Goal: Information Seeking & Learning: Learn about a topic

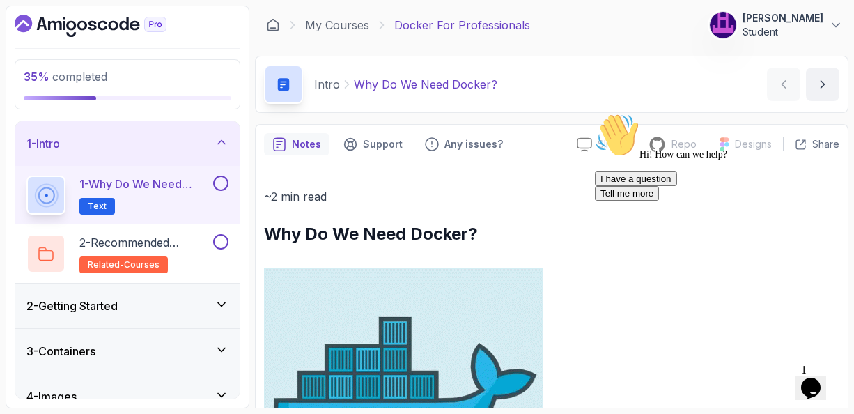
click at [223, 306] on icon at bounding box center [222, 304] width 14 height 14
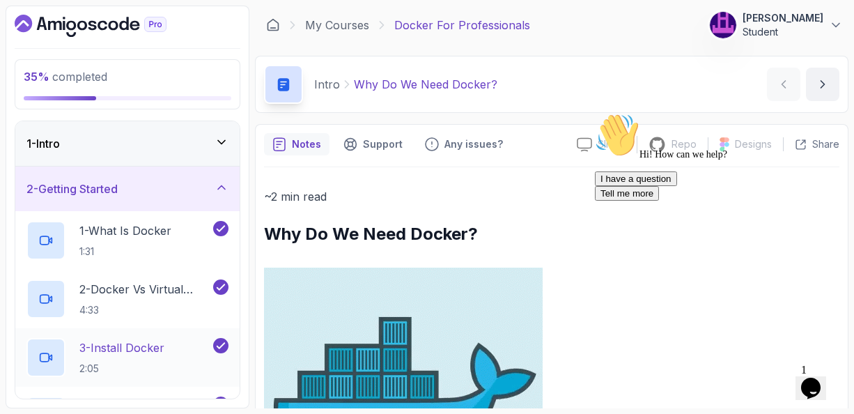
click at [137, 345] on p "3 - Install Docker" at bounding box center [121, 347] width 85 height 17
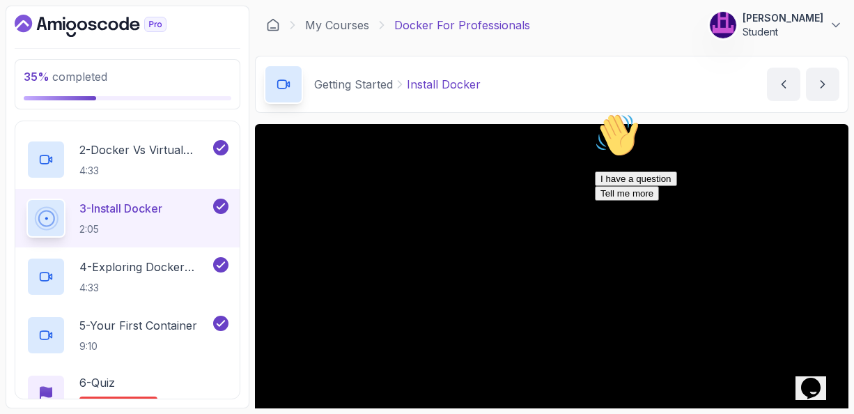
scroll to position [167, 0]
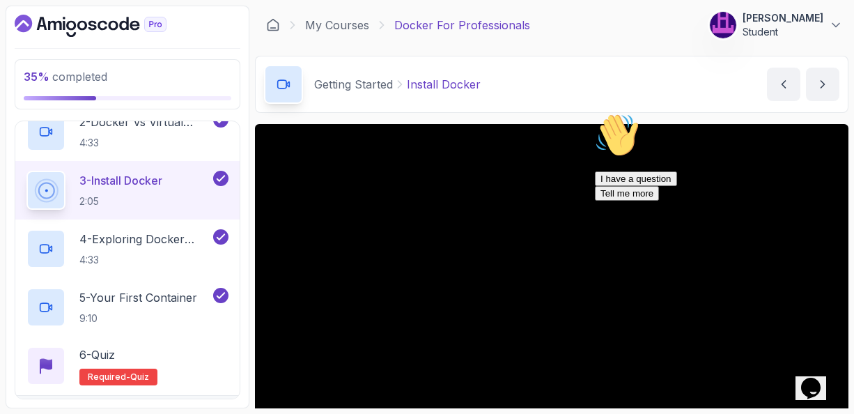
click at [595, 113] on icon "Chat attention grabber" at bounding box center [595, 113] width 0 height 0
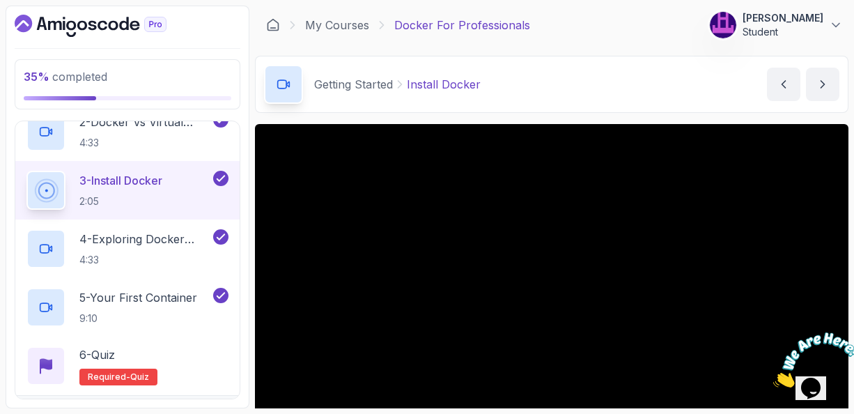
click at [574, 100] on div "Getting Started Install Docker Install Docker by [PERSON_NAME]" at bounding box center [552, 84] width 594 height 57
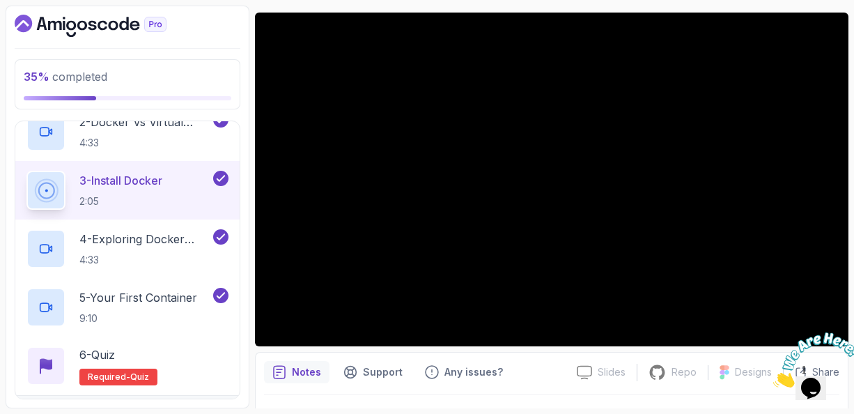
scroll to position [139, 0]
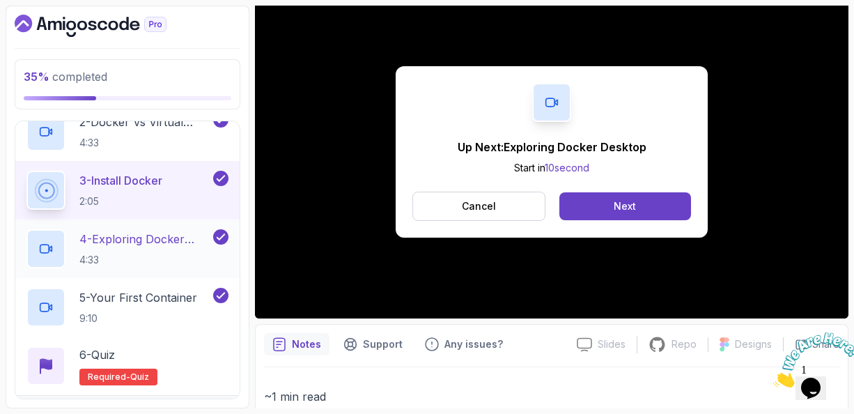
click at [142, 232] on p "4 - Exploring Docker Desktop" at bounding box center [144, 239] width 131 height 17
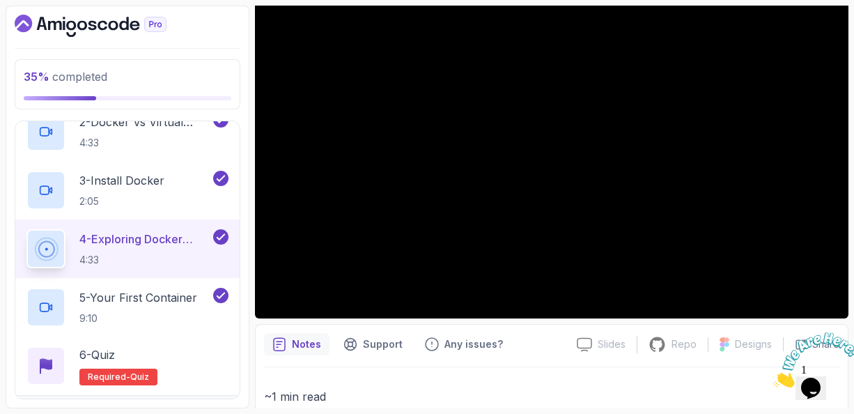
click at [556, 345] on div "Notes Support Any issues?" at bounding box center [415, 344] width 302 height 22
click at [137, 240] on p "4 - Exploring Docker Desktop" at bounding box center [144, 239] width 131 height 17
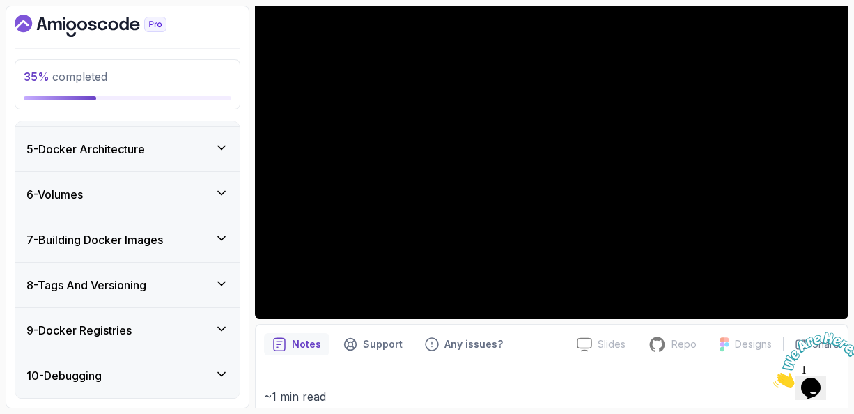
scroll to position [529, 0]
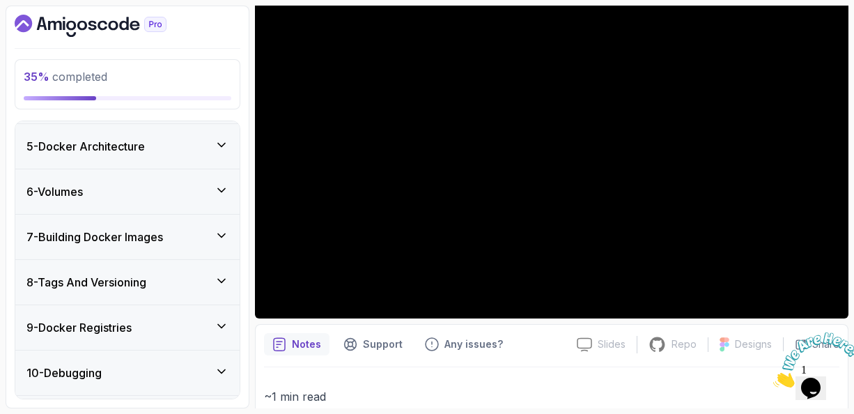
click at [221, 230] on icon at bounding box center [222, 235] width 14 height 14
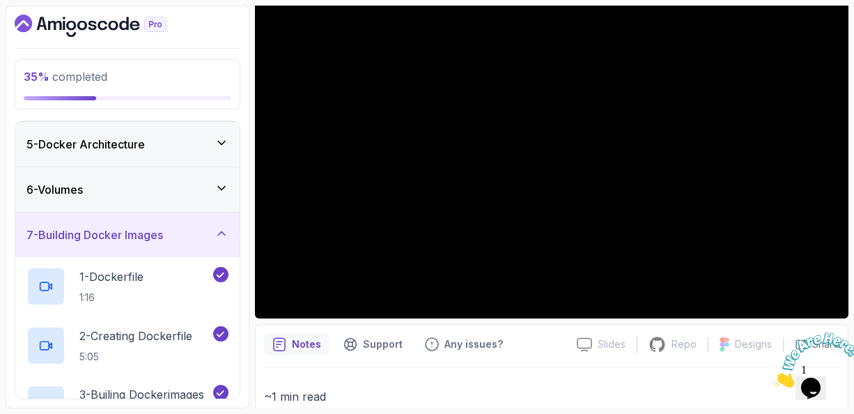
scroll to position [178, 0]
click at [221, 187] on icon at bounding box center [222, 190] width 14 height 14
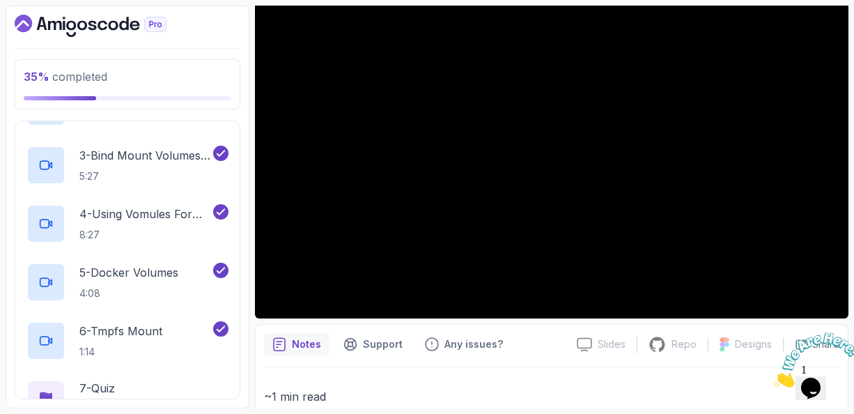
scroll to position [401, 0]
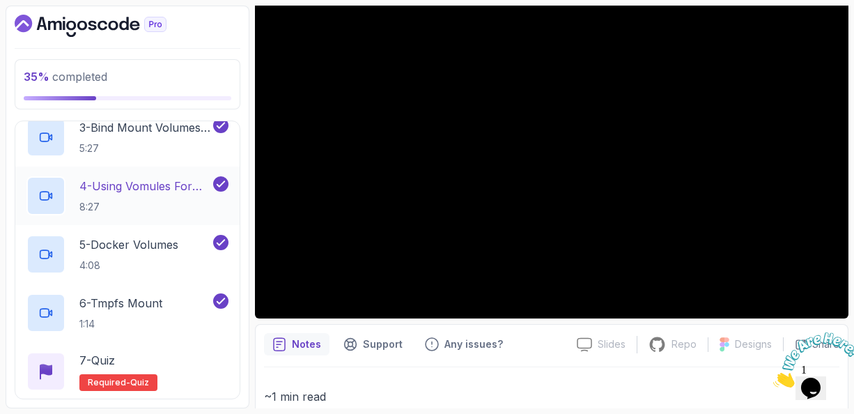
click at [146, 186] on p "4 - Using Vomules For Local Dev" at bounding box center [144, 186] width 131 height 17
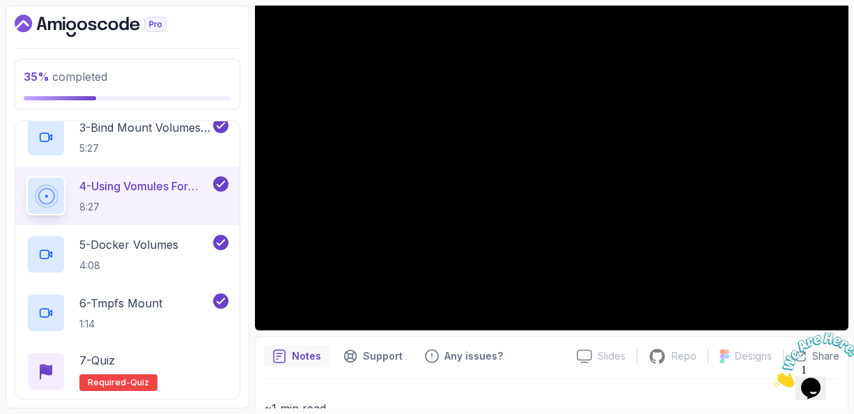
scroll to position [127, 0]
click at [630, 1] on section "35 % completed 1 - Intro 2 - Getting Started 3 - Containers 4 - Images 5 - Dock…" at bounding box center [427, 207] width 854 height 414
click at [443, 2] on section "35 % completed 1 - Intro 2 - Getting Started 3 - Containers 4 - Images 5 - Dock…" at bounding box center [427, 207] width 854 height 414
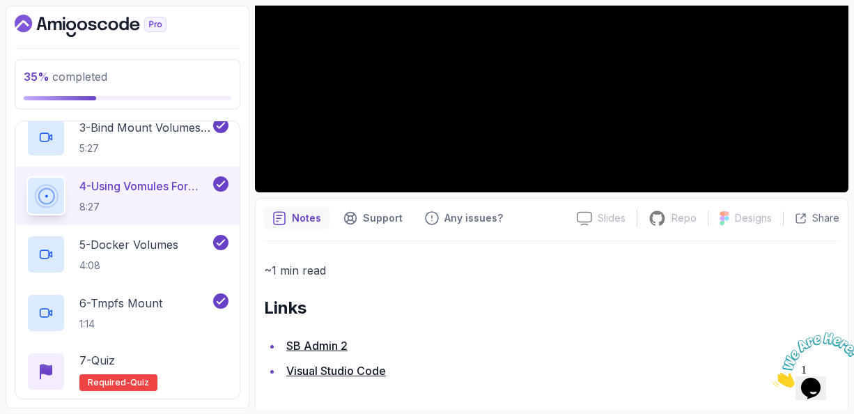
scroll to position [270, 0]
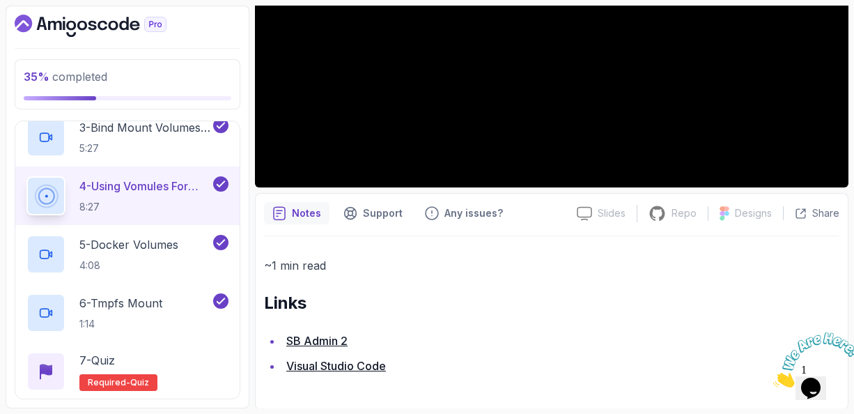
click at [300, 217] on p "Notes" at bounding box center [306, 213] width 29 height 14
click at [537, 200] on div "Notes Support Any issues? Slides Slides not available Repo Repository not avail…" at bounding box center [552, 301] width 594 height 217
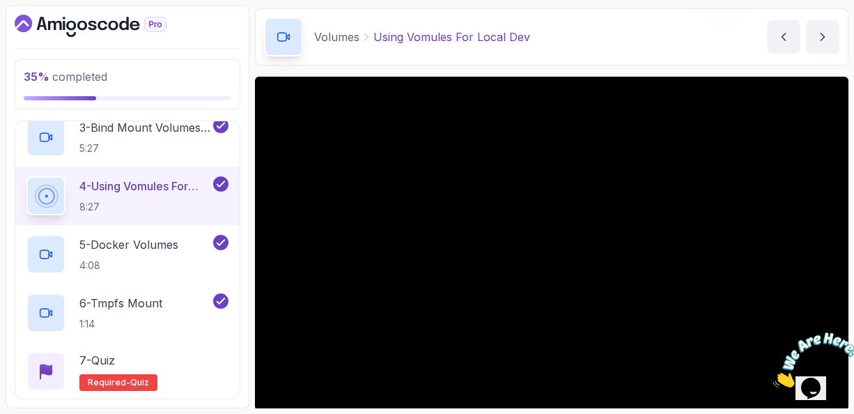
scroll to position [20, 0]
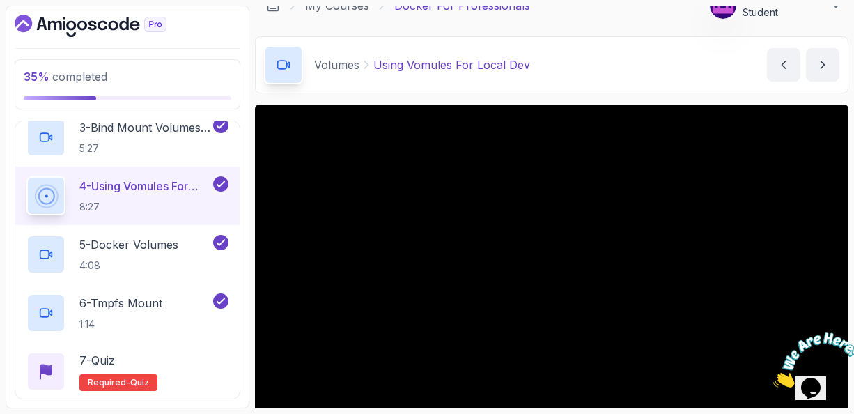
click at [502, 97] on main "My Courses Docker For Professionals 186 Points [PERSON_NAME] Student 6 - Volume…" at bounding box center [552, 207] width 594 height 403
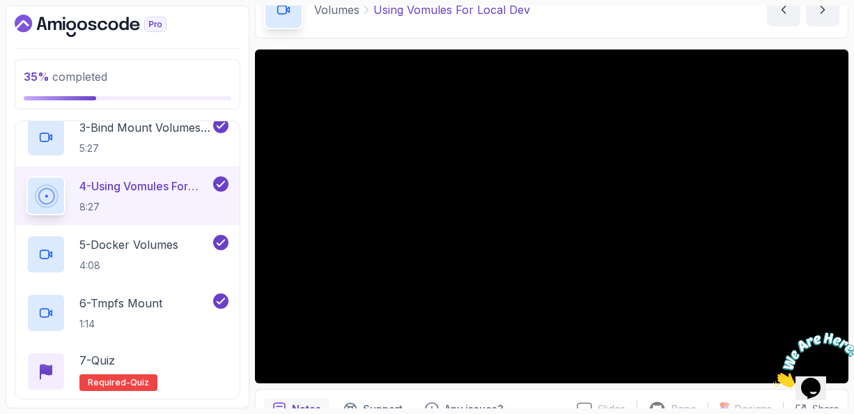
scroll to position [75, 0]
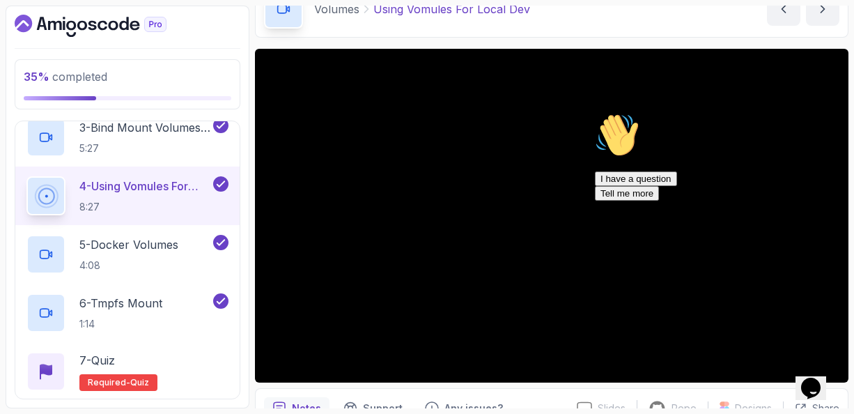
click at [595, 113] on icon "Chat attention grabber" at bounding box center [595, 113] width 0 height 0
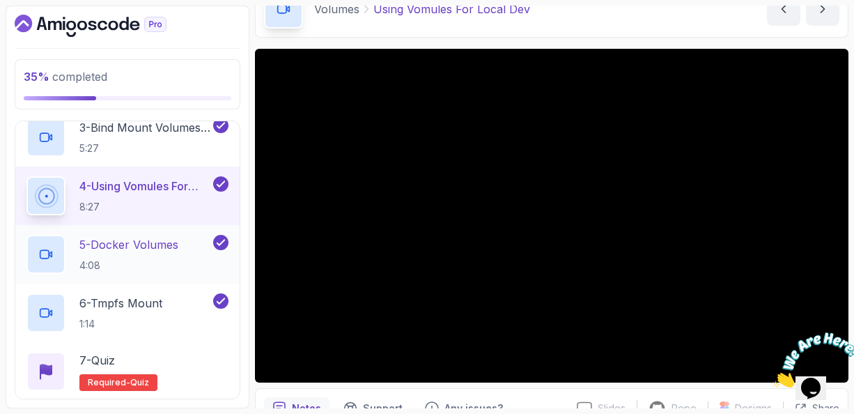
click at [144, 242] on p "5 - Docker Volumes" at bounding box center [128, 244] width 99 height 17
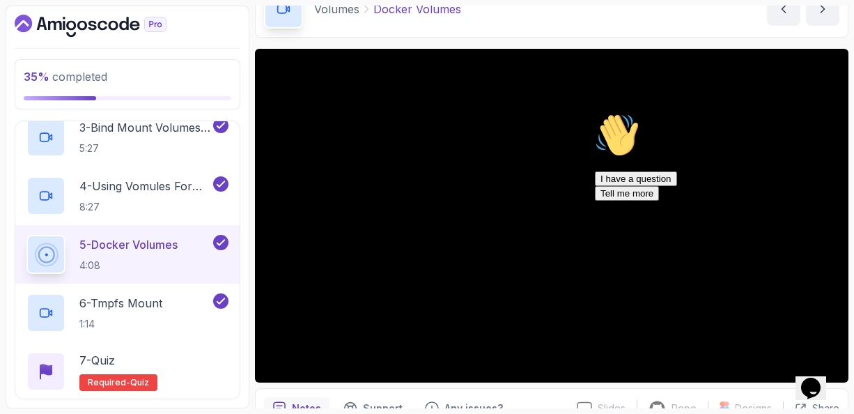
click at [595, 113] on icon "Chat attention grabber" at bounding box center [595, 113] width 0 height 0
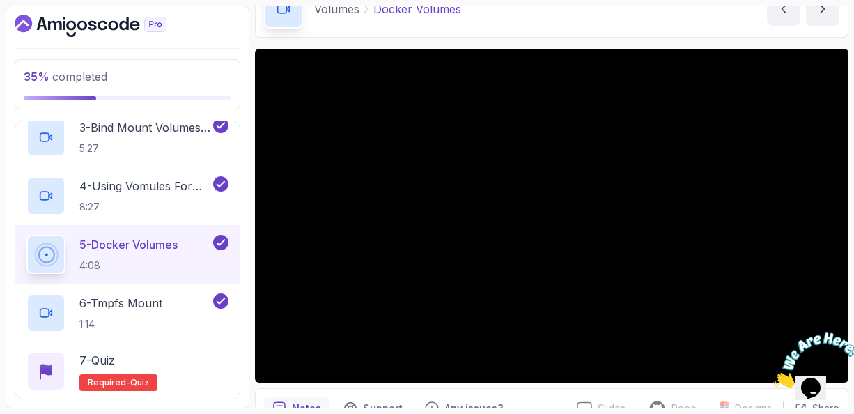
click at [146, 240] on p "5 - Docker Volumes" at bounding box center [128, 244] width 98 height 17
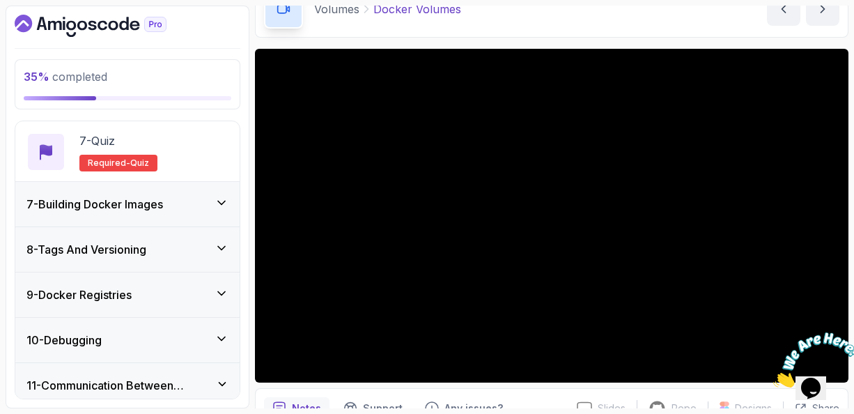
scroll to position [624, 0]
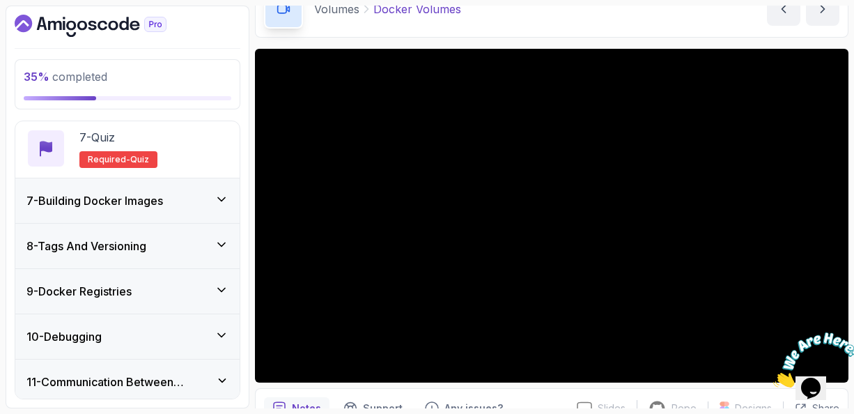
click at [221, 198] on icon at bounding box center [221, 199] width 7 height 3
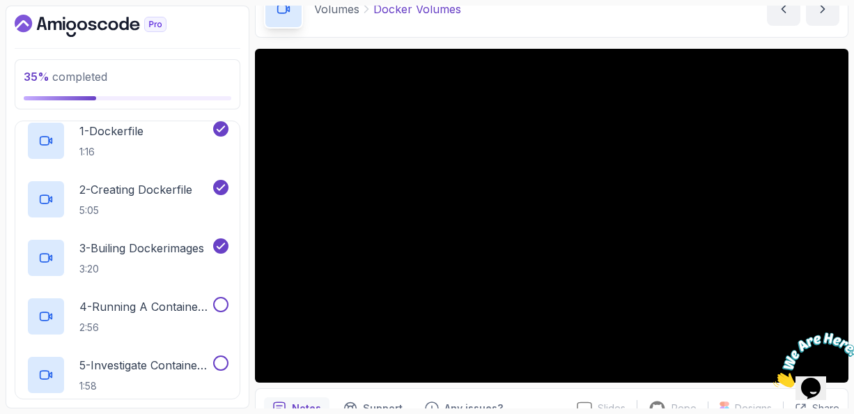
scroll to position [298, 0]
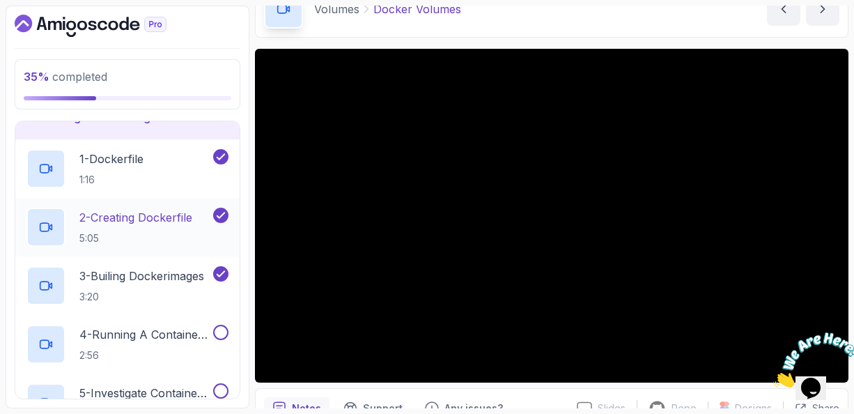
click at [149, 213] on p "2 - Creating Dockerfile" at bounding box center [135, 217] width 113 height 17
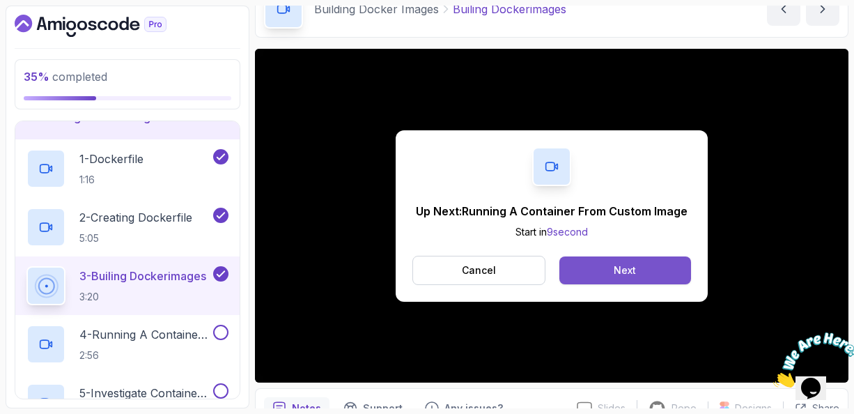
click at [609, 267] on button "Next" at bounding box center [625, 270] width 132 height 28
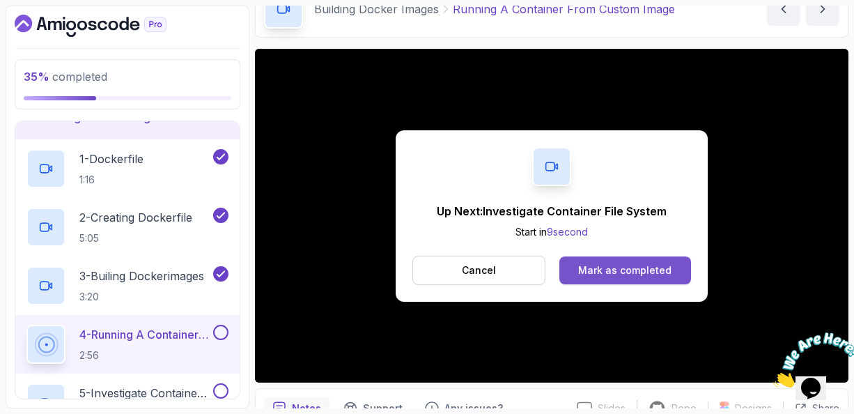
click at [601, 263] on div "Mark as completed" at bounding box center [624, 270] width 93 height 14
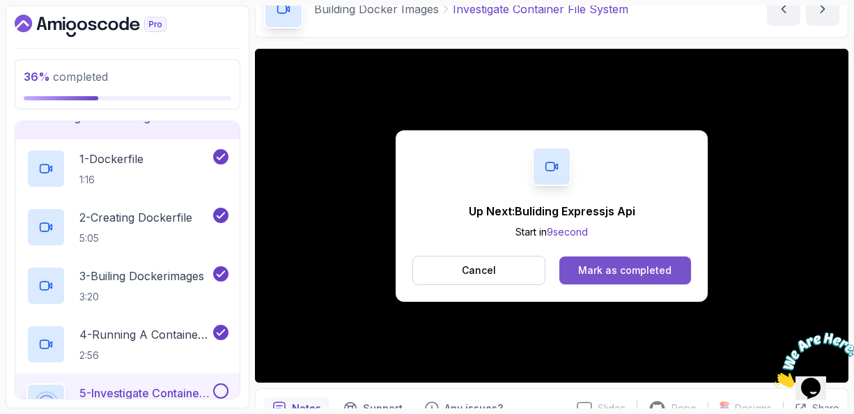
click at [607, 263] on div "Mark as completed" at bounding box center [624, 270] width 93 height 14
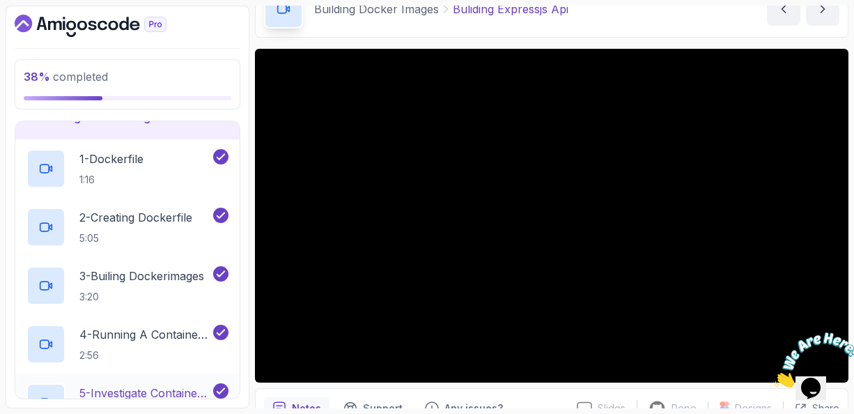
click at [178, 387] on p "5 - Investigate Container File System" at bounding box center [144, 393] width 131 height 17
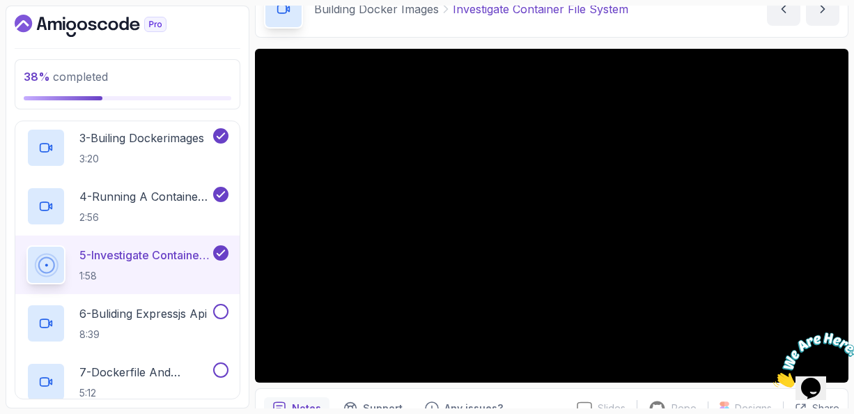
scroll to position [437, 0]
click at [153, 314] on p "6 - Buliding Expressjs Api" at bounding box center [142, 312] width 127 height 17
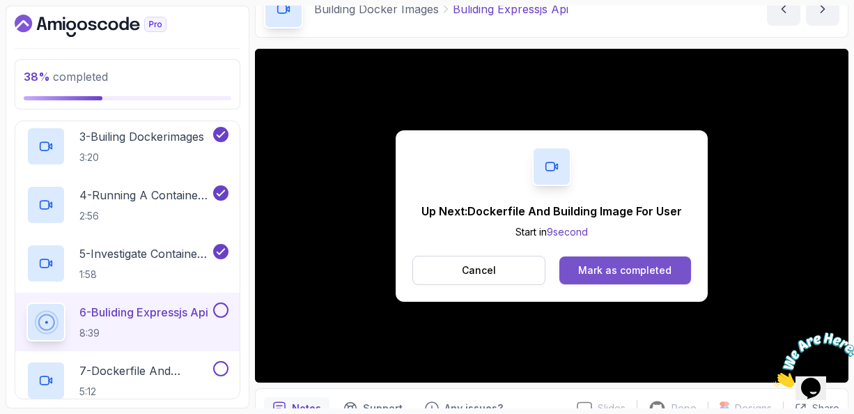
click at [607, 273] on div "Mark as completed" at bounding box center [624, 270] width 93 height 14
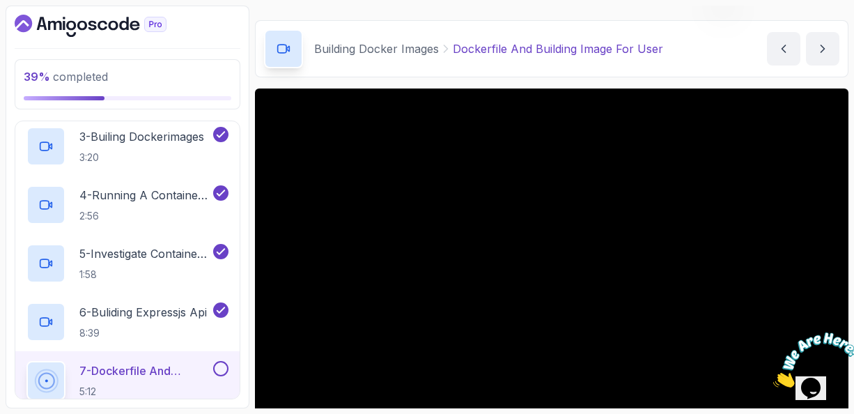
scroll to position [8, 0]
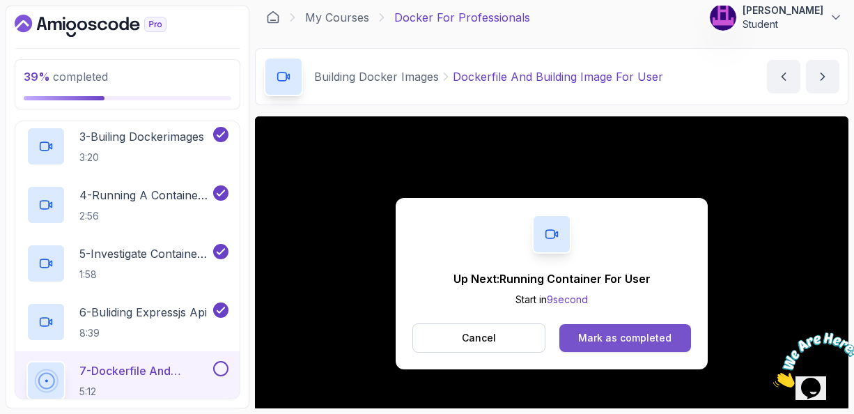
click at [605, 336] on div "Mark as completed" at bounding box center [624, 338] width 93 height 14
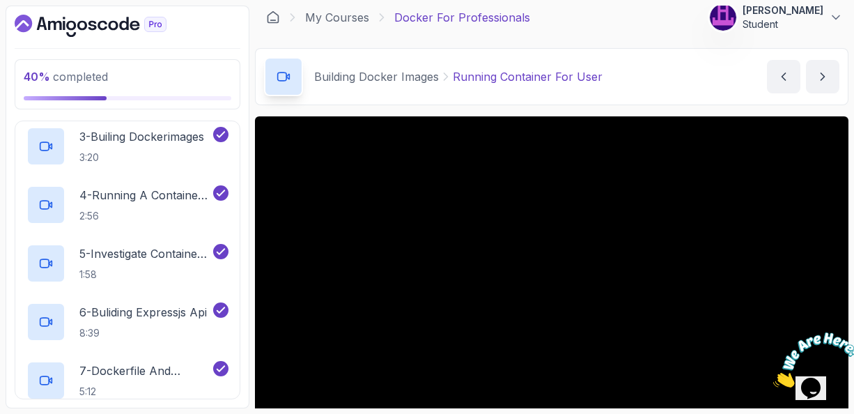
click at [637, 107] on main "My Courses Docker For Professionals 186 Points [PERSON_NAME] Student 7 - Buildi…" at bounding box center [552, 207] width 594 height 403
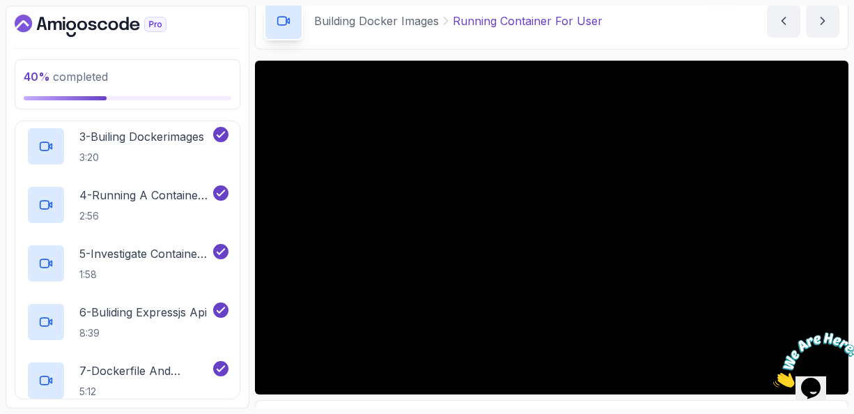
scroll to position [91, 0]
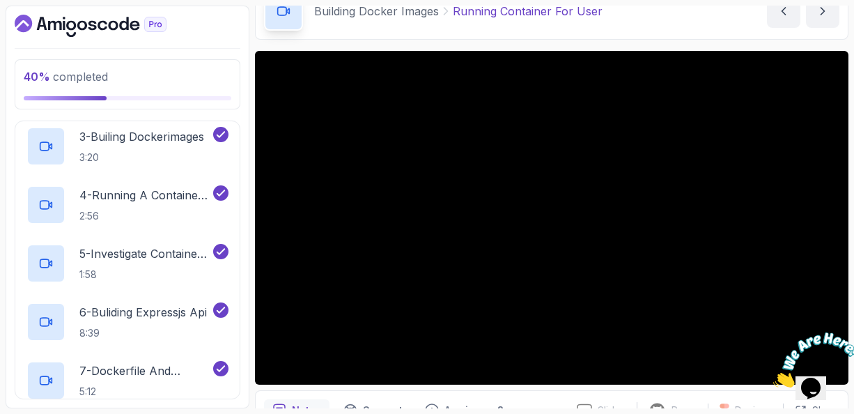
scroll to position [101, 0]
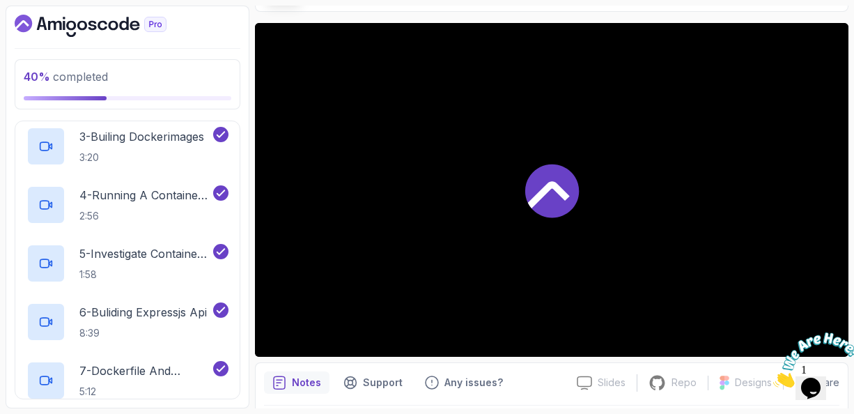
click at [605, 238] on div at bounding box center [552, 190] width 594 height 334
click at [536, 363] on div "Notes Support Any issues? Slides Slides not available Repo Repository not avail…" at bounding box center [552, 407] width 594 height 91
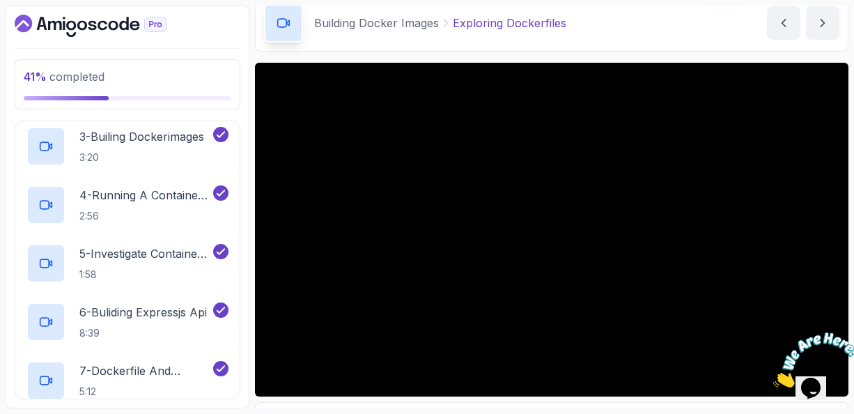
scroll to position [89, 0]
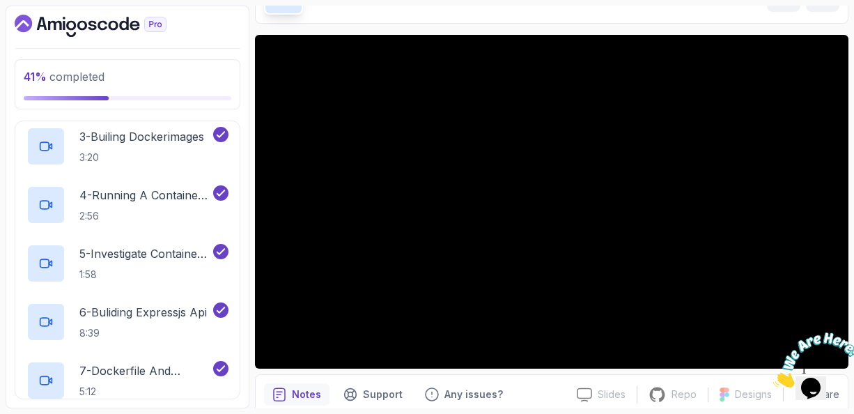
click at [540, 389] on div "Notes Support Any issues?" at bounding box center [415, 394] width 302 height 22
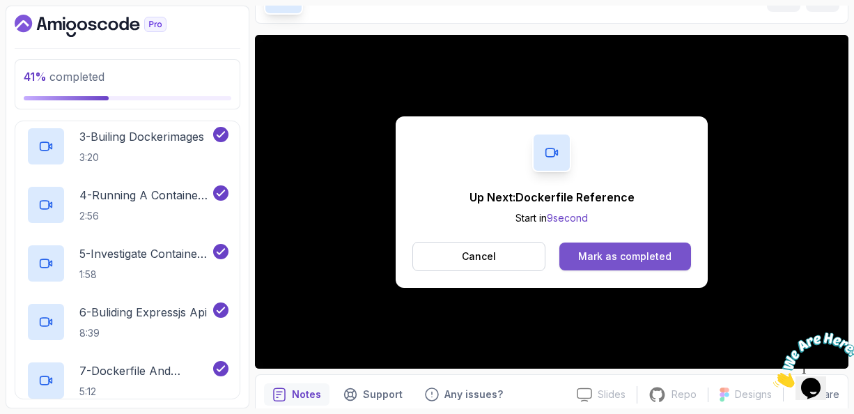
click at [627, 257] on div "Mark as completed" at bounding box center [624, 256] width 93 height 14
click at [636, 255] on div "Mark as completed" at bounding box center [624, 256] width 93 height 14
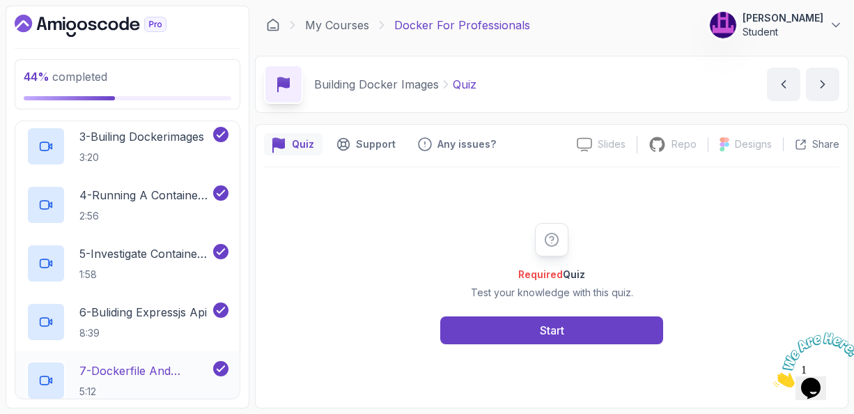
click at [120, 362] on p "7 - Dockerfile And Building Image For User" at bounding box center [144, 370] width 131 height 17
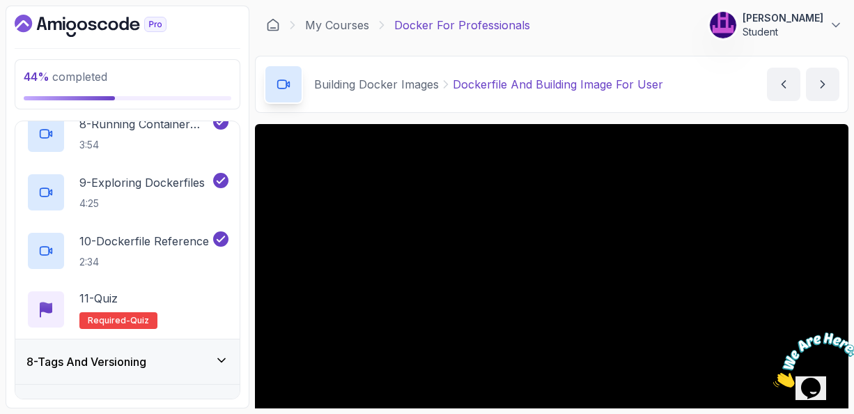
scroll to position [772, 0]
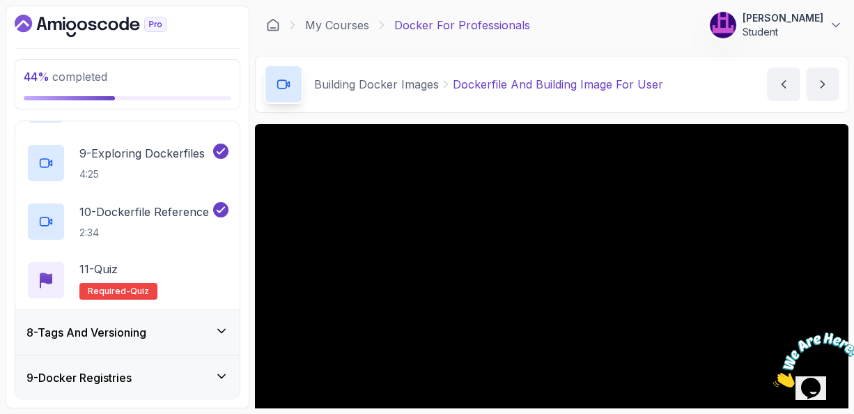
click at [227, 326] on icon at bounding box center [222, 331] width 14 height 14
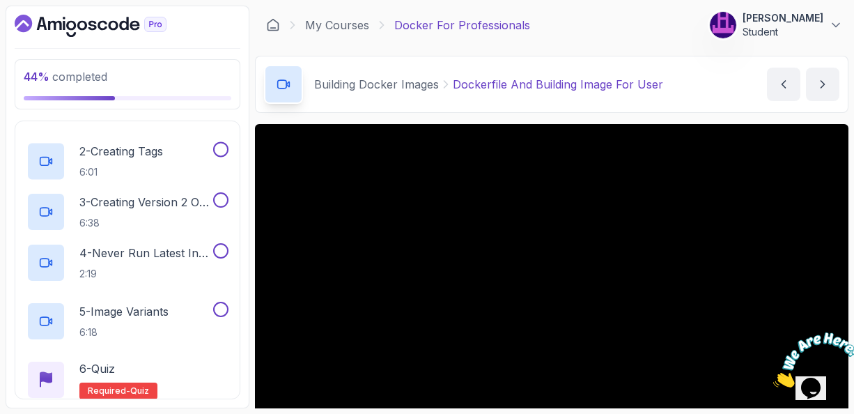
scroll to position [352, 0]
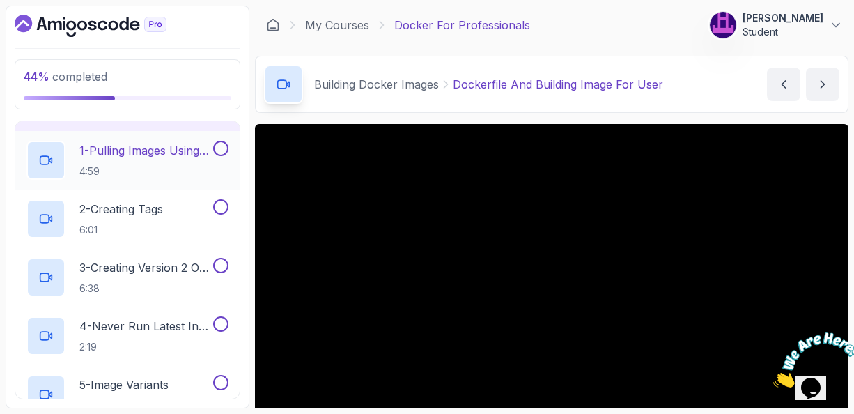
click at [143, 146] on p "1 - Pulling Images Using A Specifc Tag" at bounding box center [144, 150] width 131 height 17
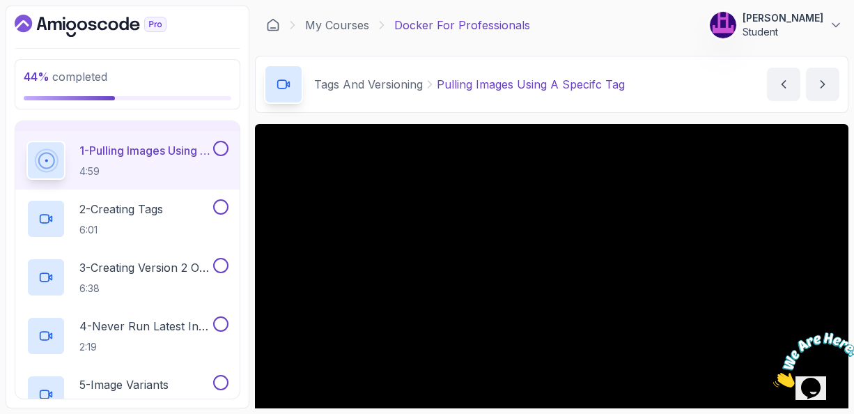
click at [682, 104] on div "Tags And Versioning Pulling Images Using A Specifc Tag Pulling Images Using A S…" at bounding box center [552, 84] width 594 height 57
click at [662, 115] on main "My Courses Docker For Professionals 186 Points [PERSON_NAME] Student 8 - Tags A…" at bounding box center [552, 207] width 594 height 403
click at [644, 118] on main "My Courses Docker For Professionals 186 Points [PERSON_NAME] Student 8 - Tags A…" at bounding box center [552, 207] width 594 height 403
click at [656, 100] on div "Tags And Versioning Pulling Images Using A Specifc Tag Pulling Images Using A S…" at bounding box center [552, 84] width 594 height 57
click at [148, 145] on p "1 - Pulling Images Using A Specifc Tag" at bounding box center [144, 150] width 131 height 17
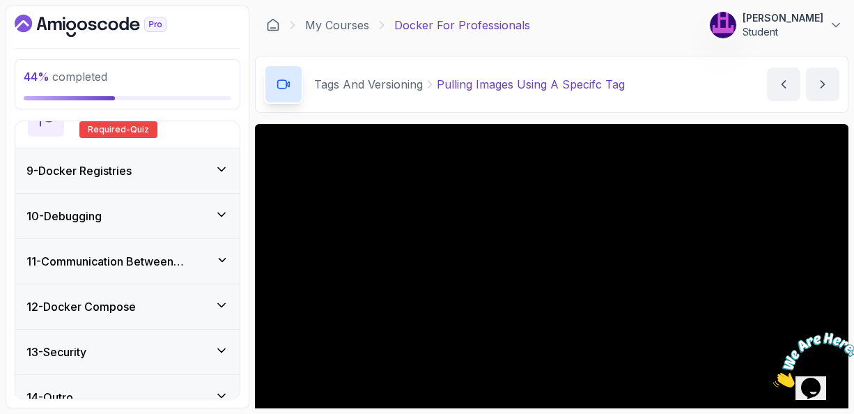
scroll to position [702, 0]
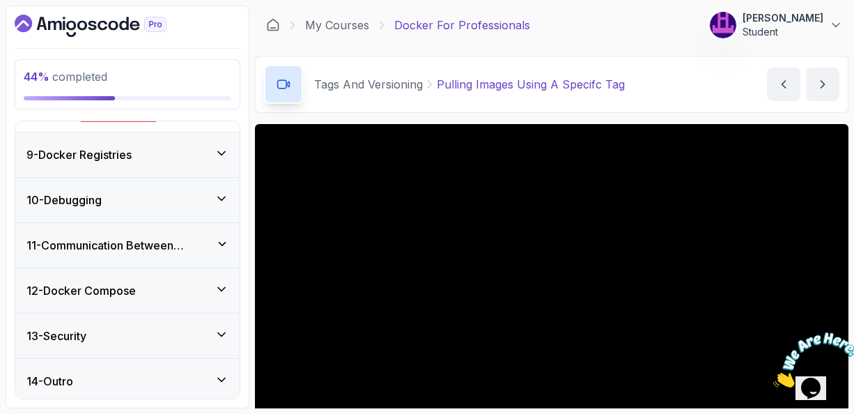
click at [222, 284] on icon at bounding box center [222, 289] width 14 height 14
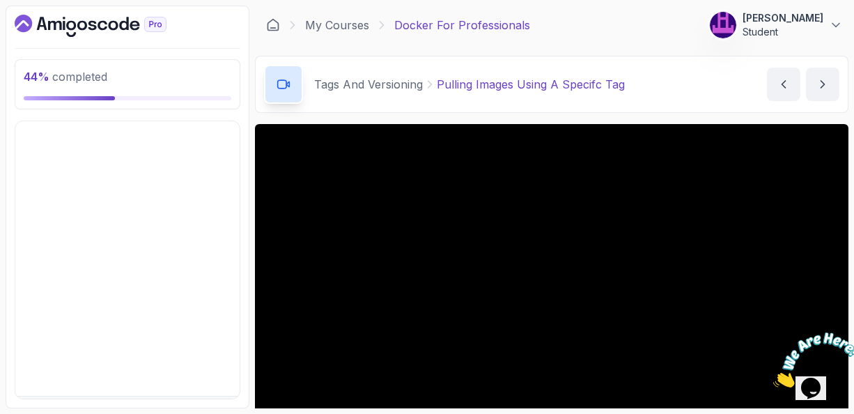
scroll to position [352, 0]
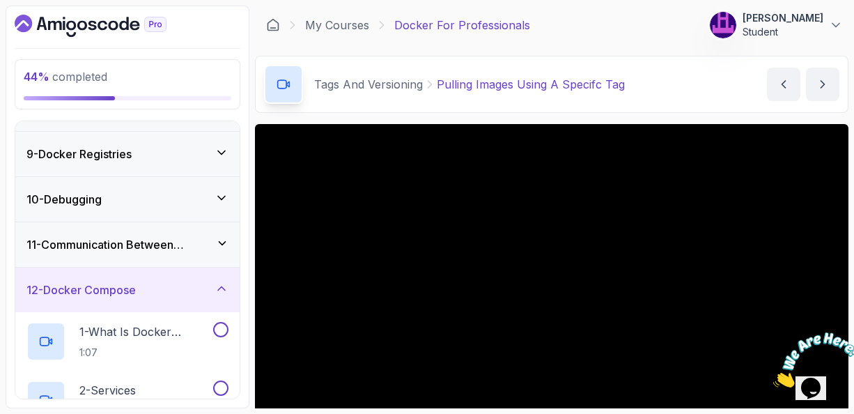
click at [224, 284] on icon at bounding box center [222, 288] width 14 height 14
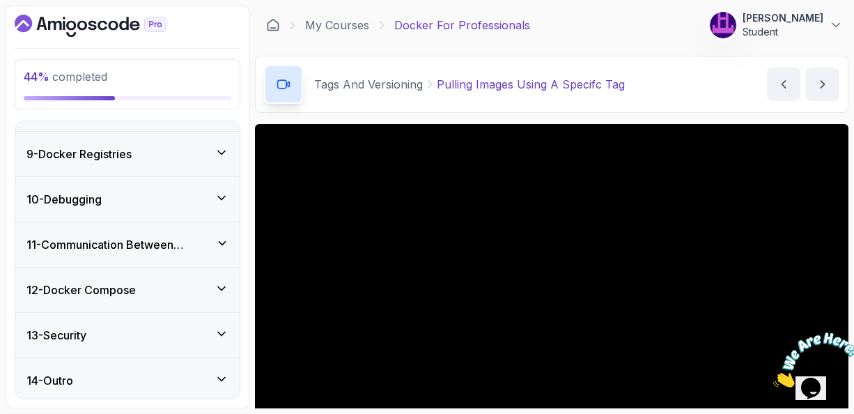
click at [224, 242] on icon at bounding box center [222, 243] width 6 height 3
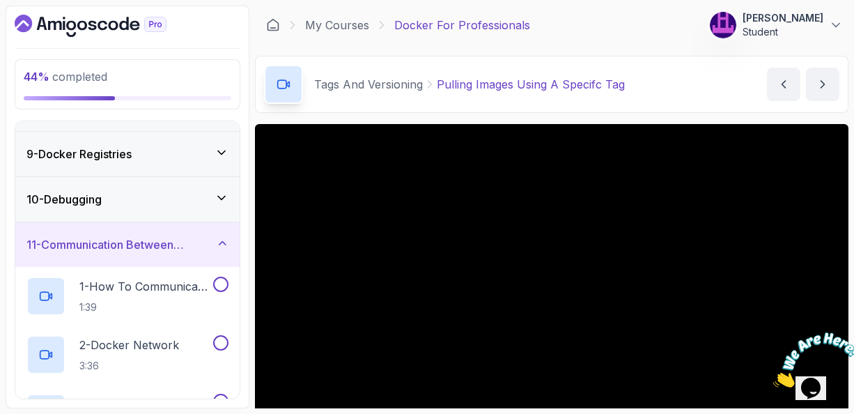
click at [224, 240] on icon at bounding box center [222, 243] width 14 height 13
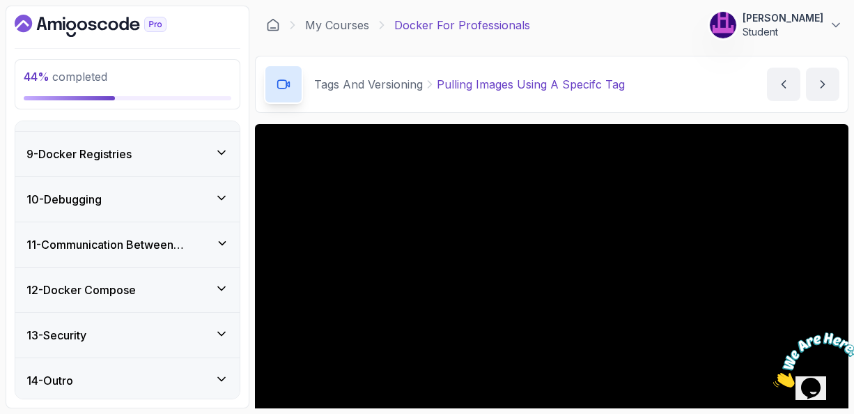
click at [223, 378] on icon at bounding box center [221, 379] width 7 height 3
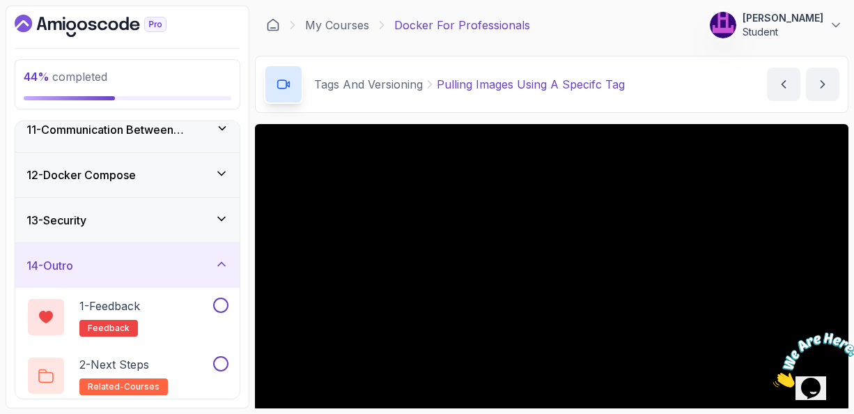
scroll to position [469, 0]
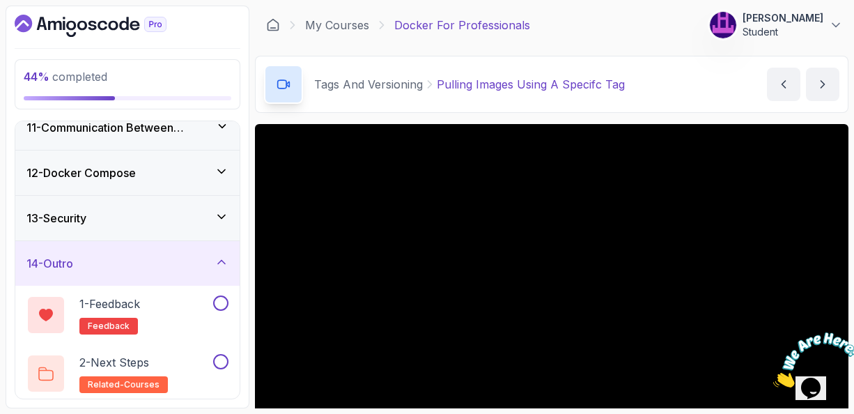
click at [220, 259] on icon at bounding box center [222, 262] width 14 height 14
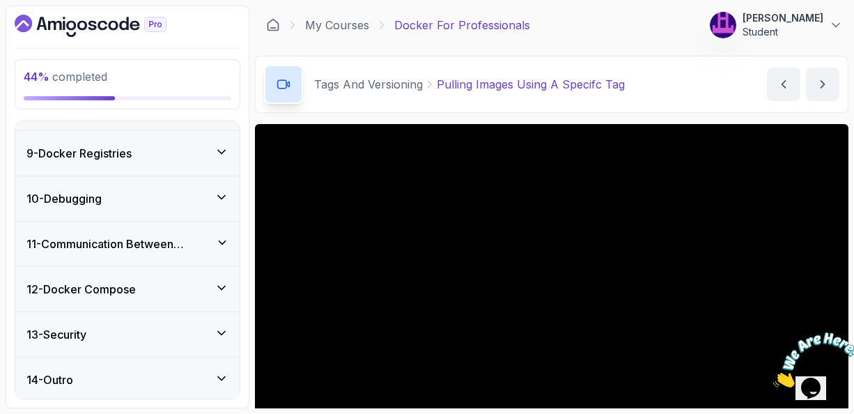
scroll to position [352, 0]
click at [224, 331] on icon at bounding box center [222, 334] width 14 height 14
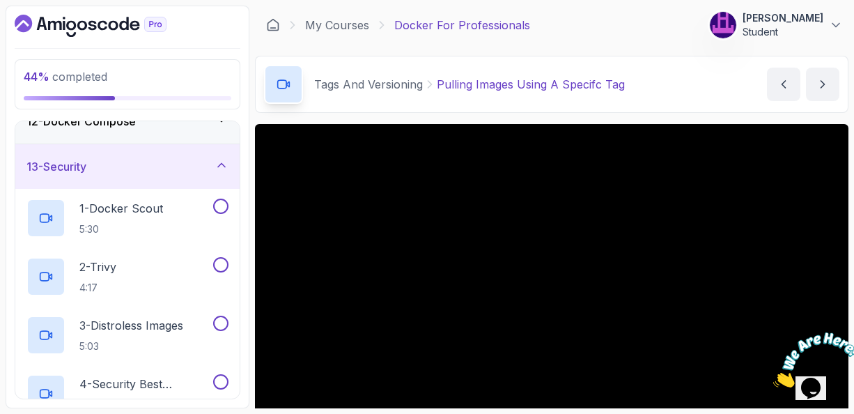
scroll to position [519, 0]
click at [224, 160] on icon at bounding box center [222, 167] width 14 height 14
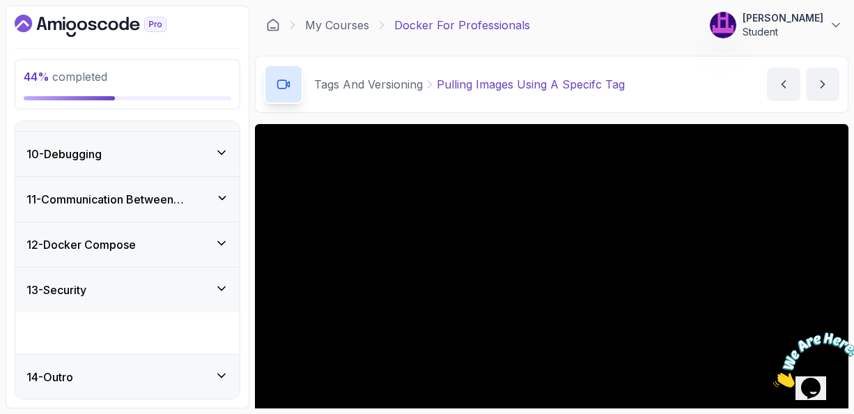
scroll to position [352, 0]
